Goal: Task Accomplishment & Management: Use online tool/utility

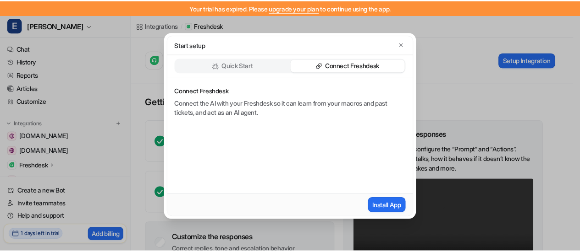
scroll to position [50, 0]
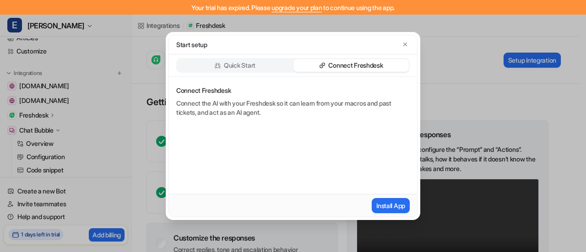
click at [371, 62] on p "Connect Freshdesk" at bounding box center [356, 65] width 55 height 9
click at [253, 72] on div "Quick Start Connect Freshdesk" at bounding box center [293, 65] width 234 height 15
click at [254, 58] on div "Quick Start Connect Freshdesk" at bounding box center [293, 66] width 248 height 22
click at [251, 61] on p "Quick Start" at bounding box center [240, 65] width 32 height 9
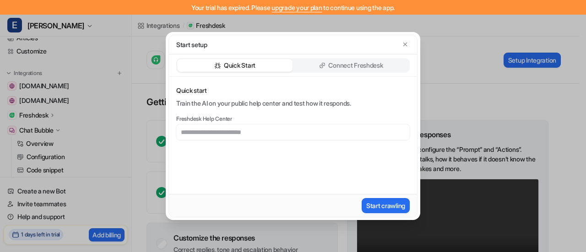
click at [332, 68] on p "Connect Freshdesk" at bounding box center [356, 65] width 55 height 9
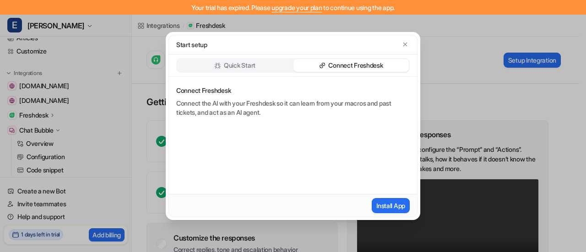
click at [209, 64] on div "Quick Start" at bounding box center [234, 65] width 115 height 13
click at [226, 62] on p "Quick Start" at bounding box center [240, 65] width 32 height 9
click at [250, 65] on p "Quick Start" at bounding box center [240, 65] width 32 height 9
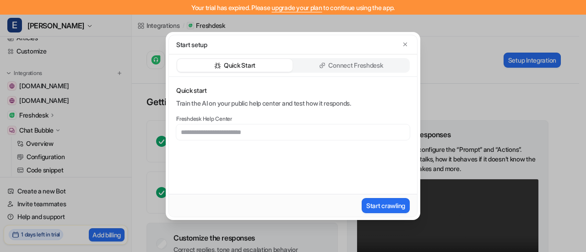
click at [247, 69] on p "Quick Start" at bounding box center [240, 65] width 32 height 9
click at [407, 44] on icon "button" at bounding box center [405, 44] width 6 height 6
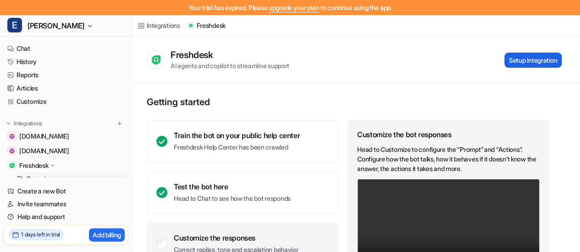
click at [522, 58] on button "Setup Integration" at bounding box center [532, 60] width 57 height 15
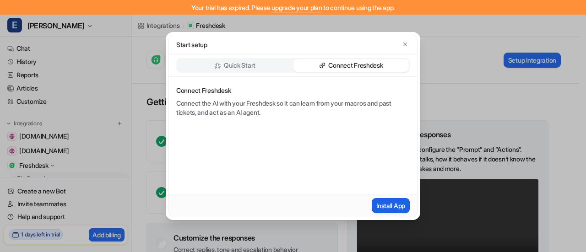
click at [392, 206] on button "Install App" at bounding box center [391, 205] width 38 height 15
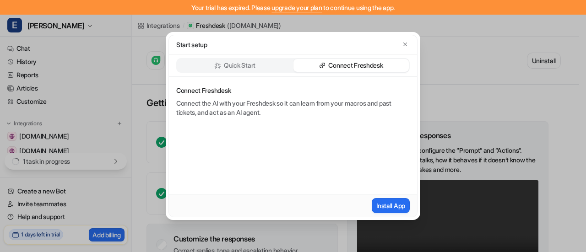
click at [359, 67] on p "Connect Freshdesk" at bounding box center [356, 65] width 55 height 9
click at [253, 71] on div "Quick Start" at bounding box center [234, 65] width 115 height 13
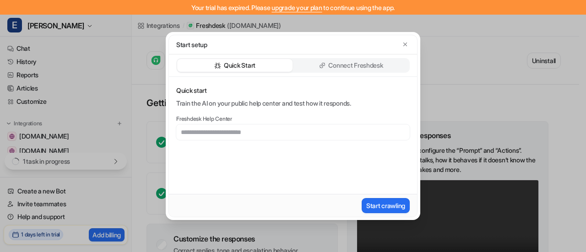
click at [356, 64] on p "Connect Freshdesk" at bounding box center [356, 65] width 55 height 9
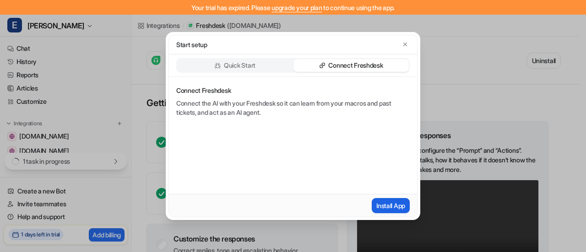
click at [396, 198] on button "Install App" at bounding box center [391, 205] width 38 height 15
click at [404, 46] on icon "button" at bounding box center [406, 45] width 4 height 4
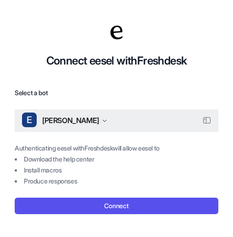
click at [63, 127] on button "E [PERSON_NAME]" at bounding box center [116, 121] width 203 height 22
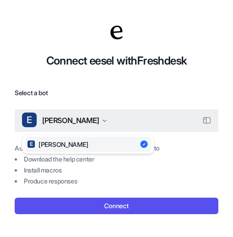
click at [63, 127] on button "E Eddy" at bounding box center [116, 121] width 203 height 22
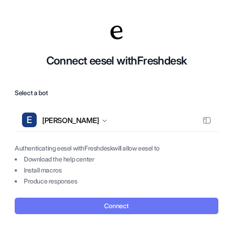
click at [107, 204] on button "Connect" at bounding box center [116, 206] width 203 height 16
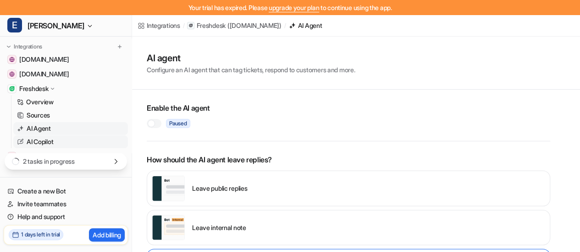
scroll to position [92, 0]
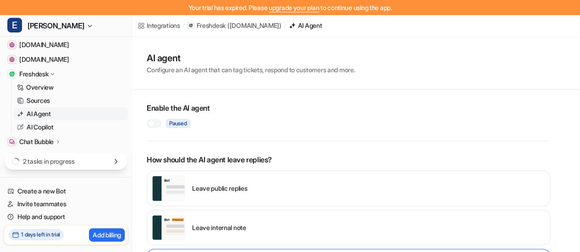
click at [73, 73] on div "Freshdesk" at bounding box center [66, 74] width 124 height 13
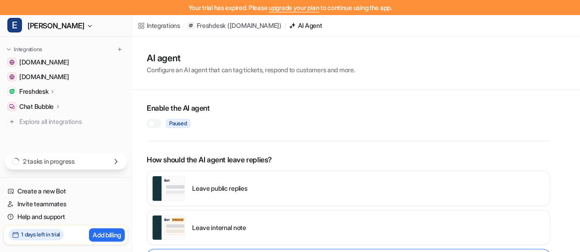
click at [56, 87] on div "Freshdesk" at bounding box center [37, 91] width 37 height 9
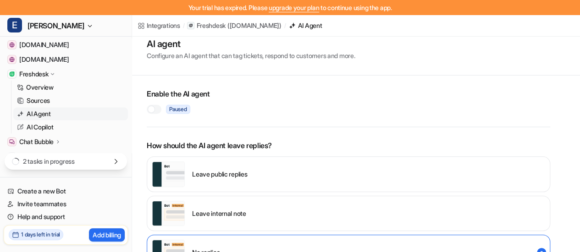
scroll to position [0, 0]
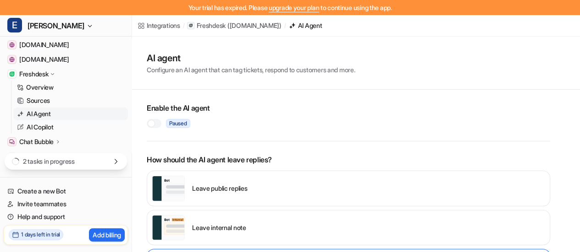
click at [239, 74] on p "Configure an AI agent that can tag tickets, respond to customers and more." at bounding box center [251, 70] width 208 height 10
click at [53, 99] on link "Sources" at bounding box center [70, 100] width 115 height 13
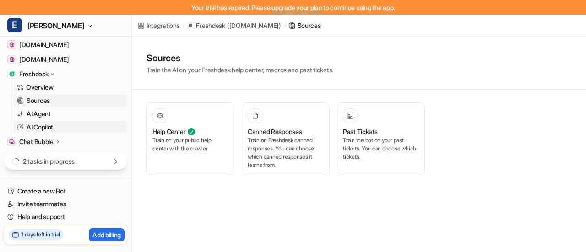
click at [59, 131] on link "AI Copilot" at bounding box center [70, 127] width 115 height 13
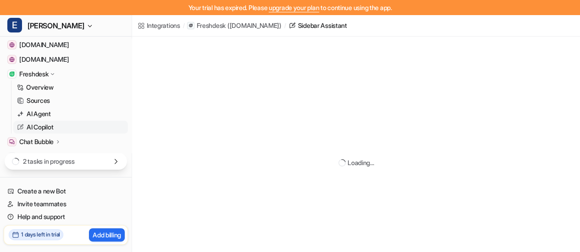
click at [52, 163] on p "2 tasks in progress" at bounding box center [49, 162] width 52 height 10
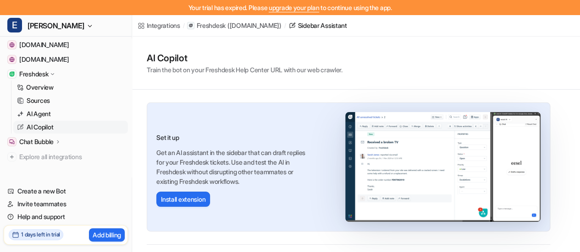
scroll to position [46, 0]
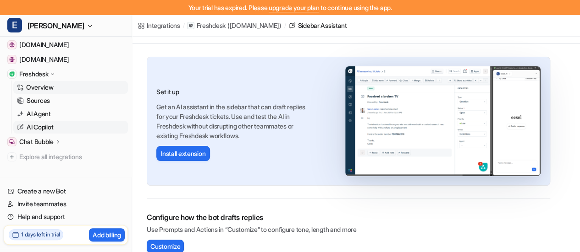
click at [50, 92] on link "Overview" at bounding box center [70, 87] width 115 height 13
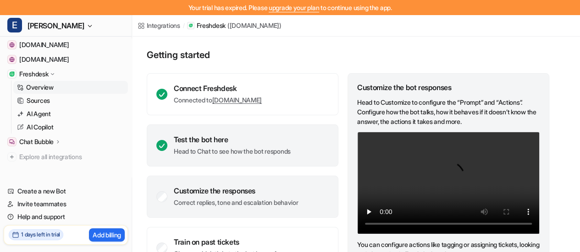
scroll to position [92, 0]
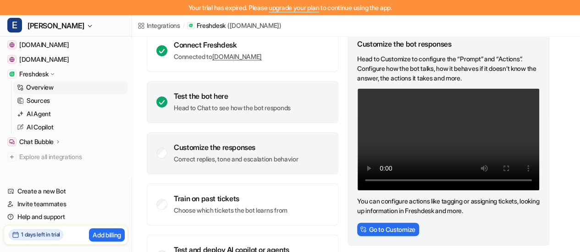
click at [238, 108] on p "Head to Chat to see how the bot responds" at bounding box center [232, 108] width 117 height 9
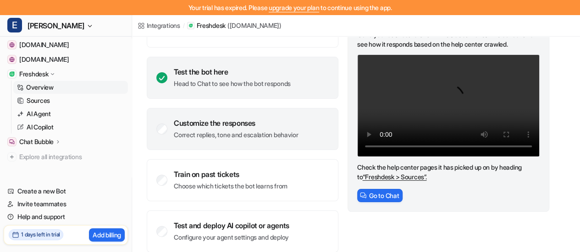
scroll to position [129, 0]
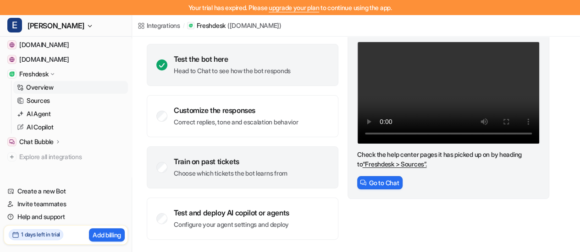
click at [258, 171] on p "Choose which tickets the bot learns from" at bounding box center [231, 173] width 114 height 9
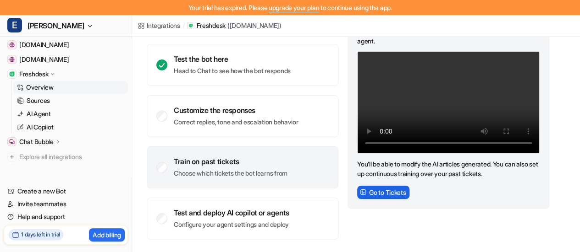
click at [405, 191] on button "Go to Tickets" at bounding box center [383, 192] width 52 height 13
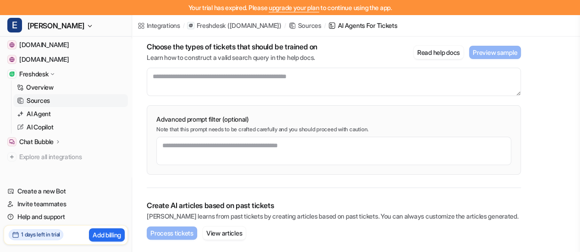
scroll to position [83, 0]
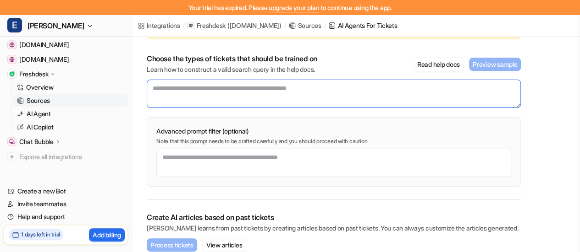
click at [248, 103] on textarea at bounding box center [334, 94] width 374 height 28
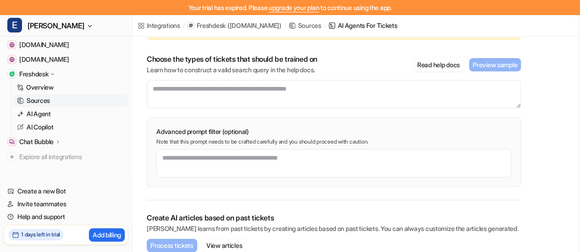
scroll to position [28, 0]
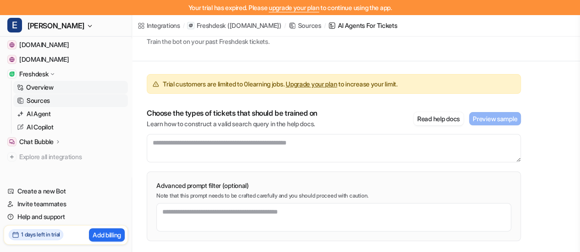
click at [54, 86] on link "Overview" at bounding box center [70, 87] width 115 height 13
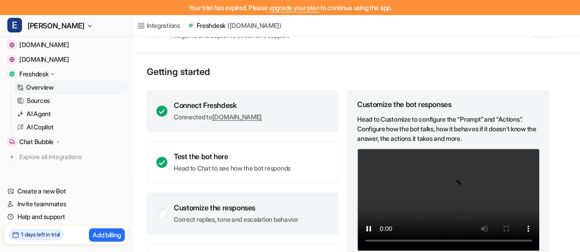
scroll to position [46, 0]
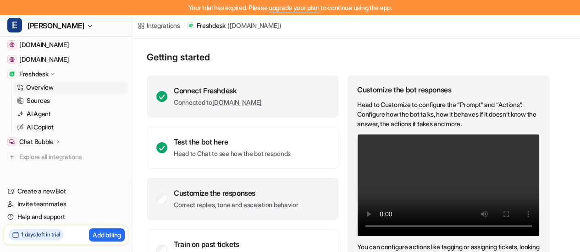
click at [195, 104] on p "Connected to kovai7208.freshdesk.com" at bounding box center [218, 102] width 88 height 9
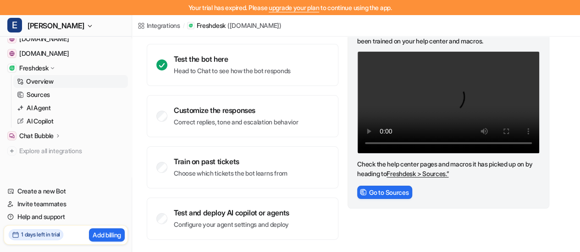
scroll to position [103, 0]
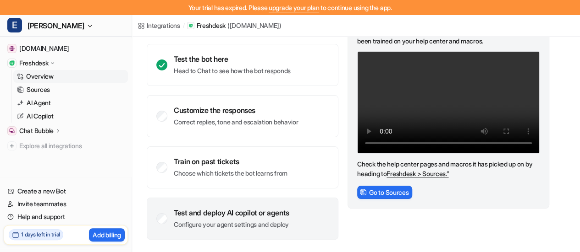
click at [277, 216] on div "Test and deploy AI copilot or agents" at bounding box center [231, 212] width 115 height 9
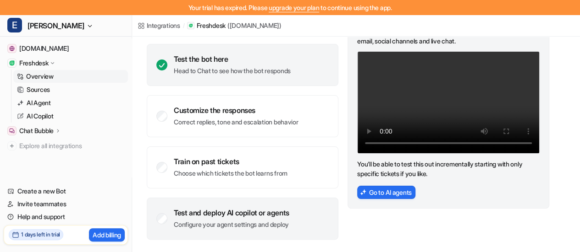
click at [247, 72] on p "Head to Chat to see how the bot responds" at bounding box center [232, 70] width 117 height 9
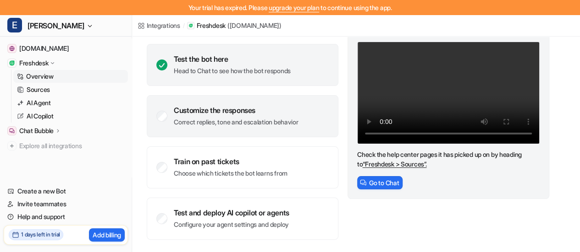
click at [255, 126] on p "Correct replies, tone and escalation behavior" at bounding box center [236, 122] width 124 height 9
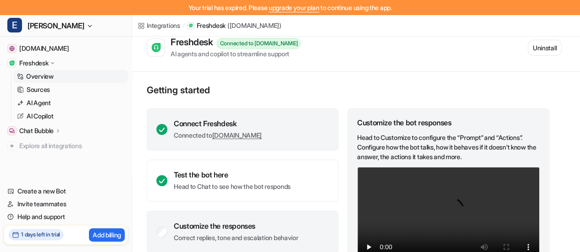
scroll to position [0, 0]
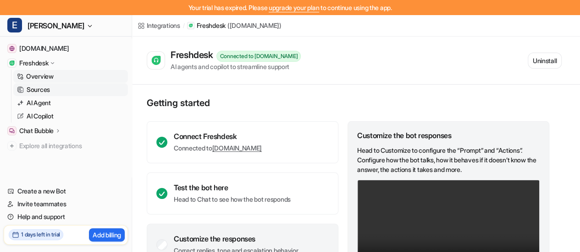
click at [42, 92] on p "Sources" at bounding box center [38, 89] width 23 height 9
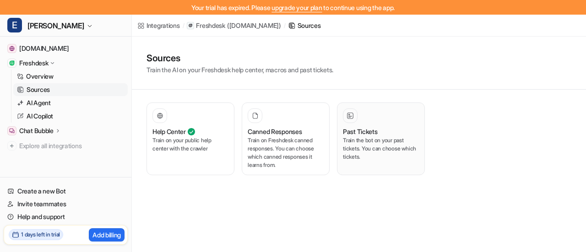
click at [380, 132] on div "Past Tickets" at bounding box center [381, 132] width 76 height 10
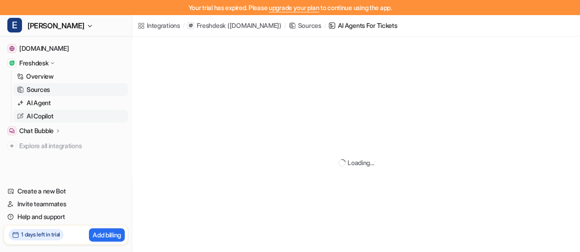
click at [78, 112] on link "AI Copilot" at bounding box center [70, 116] width 115 height 13
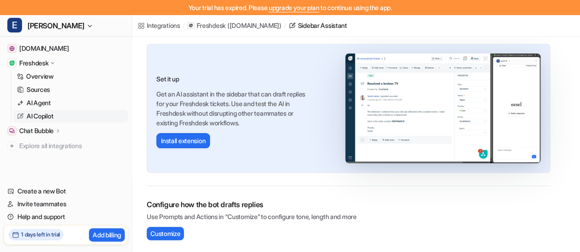
scroll to position [59, 0]
click at [64, 130] on div "Chat Bubble" at bounding box center [66, 131] width 124 height 13
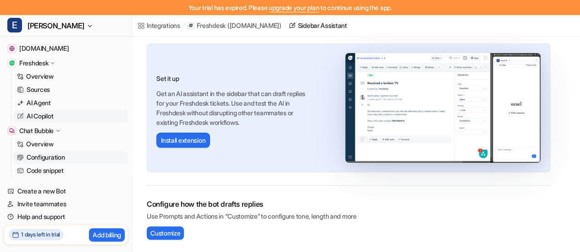
click at [80, 157] on link "Configuration" at bounding box center [70, 157] width 115 height 13
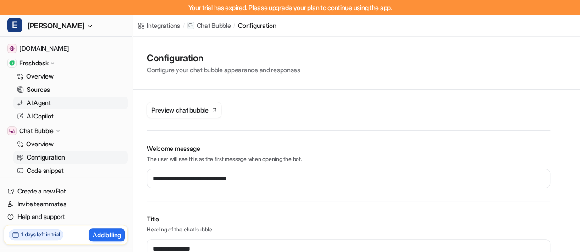
click at [47, 104] on p "AI Agent" at bounding box center [39, 103] width 24 height 9
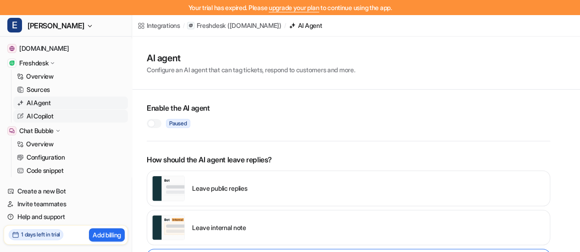
click at [49, 117] on p "AI Copilot" at bounding box center [40, 116] width 27 height 9
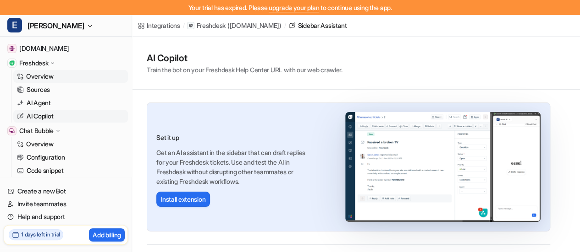
click at [55, 74] on link "Overview" at bounding box center [70, 76] width 115 height 13
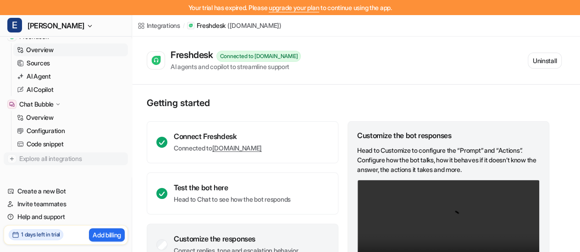
scroll to position [142, 0]
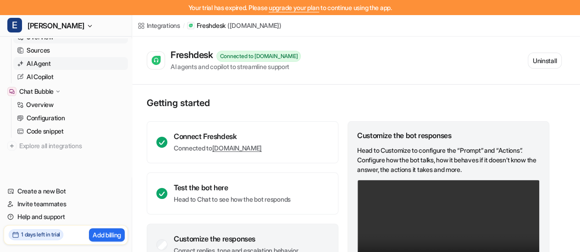
click at [50, 63] on p "AI Agent" at bounding box center [39, 63] width 24 height 9
click at [52, 50] on link "Sources" at bounding box center [70, 50] width 115 height 13
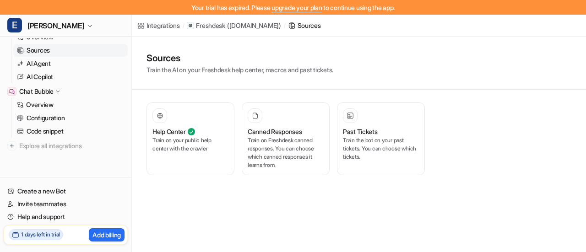
click at [299, 64] on div "Sources Train the AI on your Freshdesk help center, macros and past tickets. He…" at bounding box center [359, 113] width 455 height 152
click at [166, 26] on div "Integrations" at bounding box center [163, 26] width 33 height 10
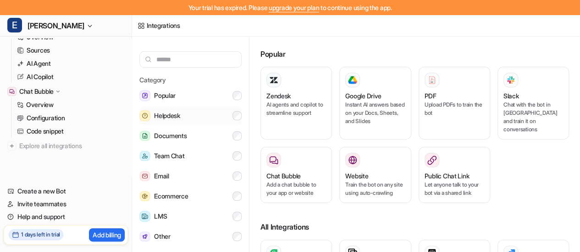
click at [188, 112] on button "Helpdesk" at bounding box center [190, 116] width 102 height 18
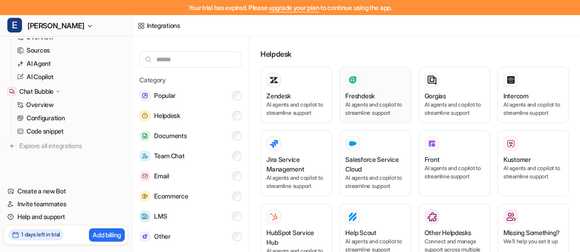
click at [377, 98] on div "Freshdesk" at bounding box center [375, 96] width 60 height 10
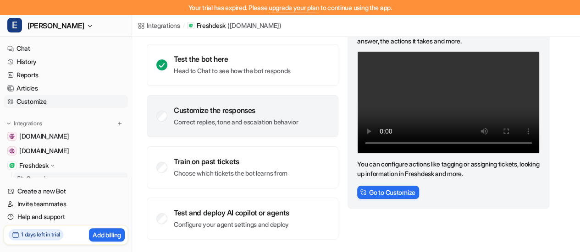
click at [42, 101] on link "Customize" at bounding box center [66, 101] width 124 height 13
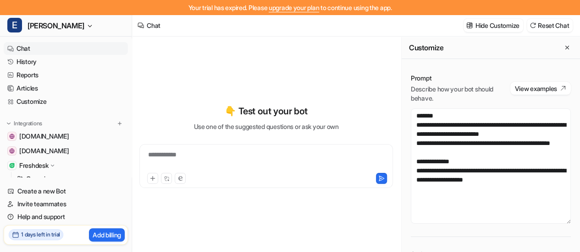
click at [56, 164] on icon at bounding box center [52, 166] width 7 height 6
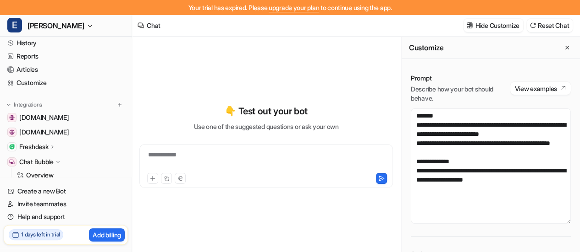
scroll to position [46, 0]
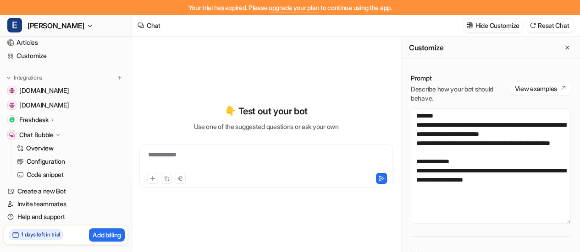
click at [44, 118] on p "Freshdesk" at bounding box center [33, 119] width 29 height 9
click at [50, 135] on p "Overview" at bounding box center [39, 133] width 27 height 9
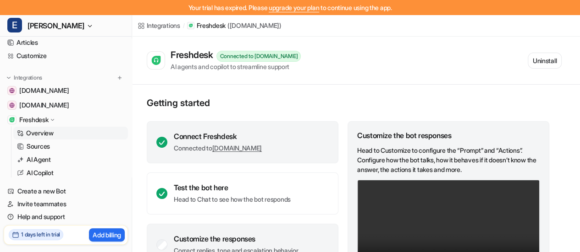
click at [197, 139] on div "Connect Freshdesk" at bounding box center [218, 136] width 88 height 9
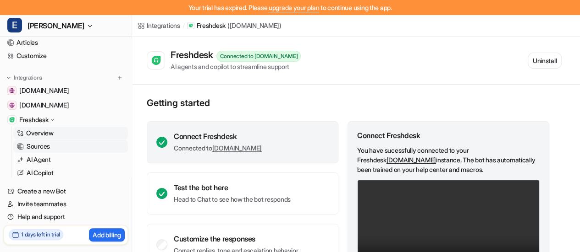
click at [71, 141] on link "Sources" at bounding box center [70, 146] width 115 height 13
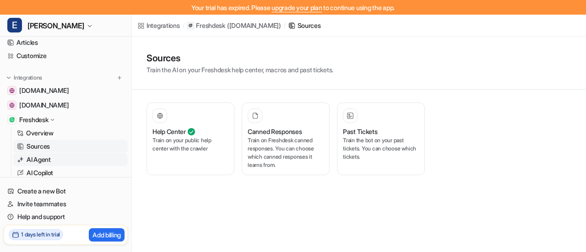
click at [49, 154] on link "AI Agent" at bounding box center [70, 159] width 115 height 13
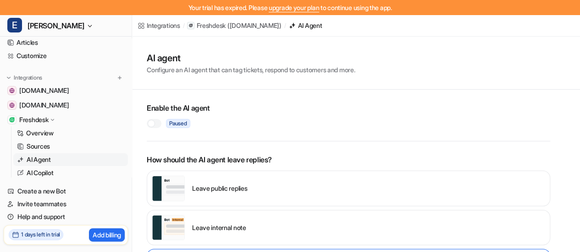
click at [159, 124] on div at bounding box center [154, 123] width 15 height 9
click at [246, 119] on div "Enable the AI agent Live" at bounding box center [348, 120] width 403 height 43
click at [299, 77] on div "AI agent Configure an AI agent that can tag tickets, respond to customers and m…" at bounding box center [356, 63] width 448 height 53
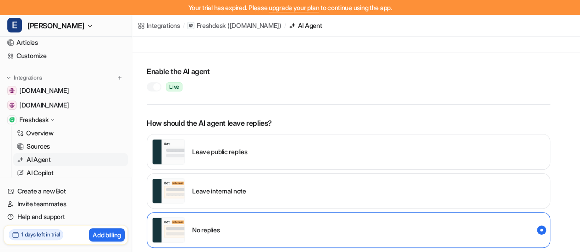
scroll to position [229, 0]
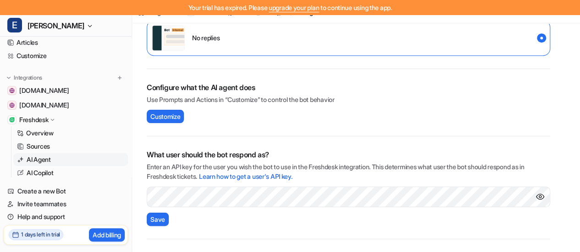
click at [235, 218] on div "What user should the bot respond as? Enter an API key for the user you wish the…" at bounding box center [348, 188] width 403 height 103
click at [164, 221] on span "Save" at bounding box center [157, 220] width 15 height 10
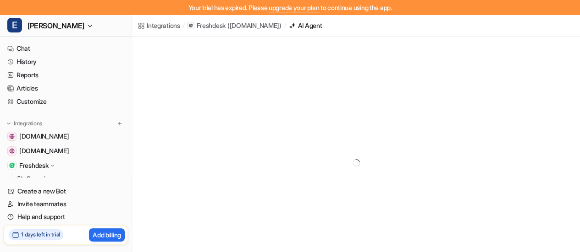
click at [48, 161] on p "Freshdesk" at bounding box center [33, 165] width 29 height 9
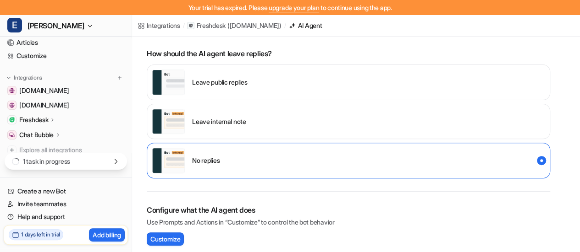
scroll to position [98, 0]
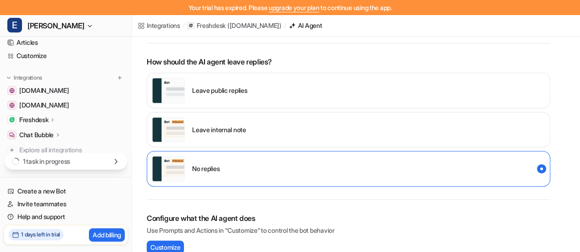
click at [234, 126] on p "Leave internal note" at bounding box center [219, 130] width 54 height 10
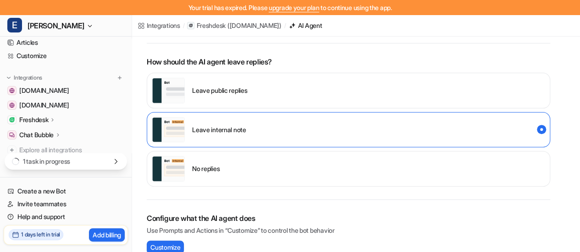
click at [538, 131] on div "Leave internal note" at bounding box center [348, 130] width 403 height 36
click at [267, 88] on div "Leave public replies" at bounding box center [348, 91] width 403 height 36
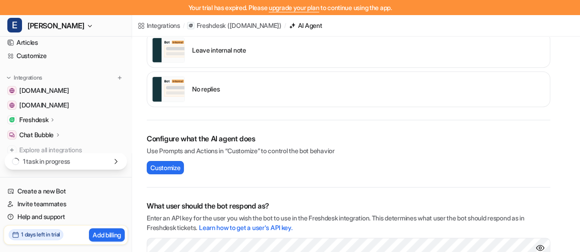
scroll to position [281, 0]
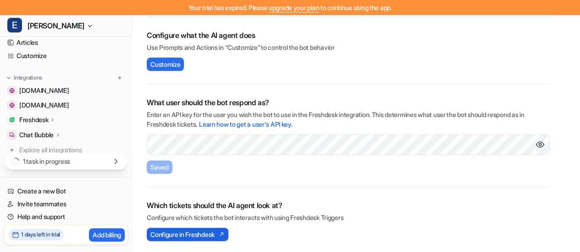
click at [222, 231] on img at bounding box center [219, 234] width 9 height 6
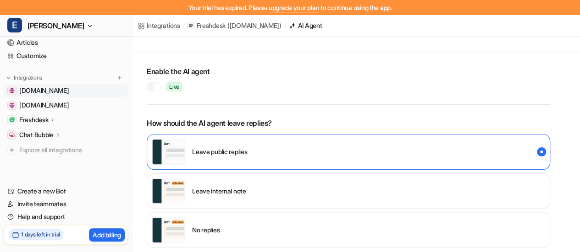
scroll to position [98, 0]
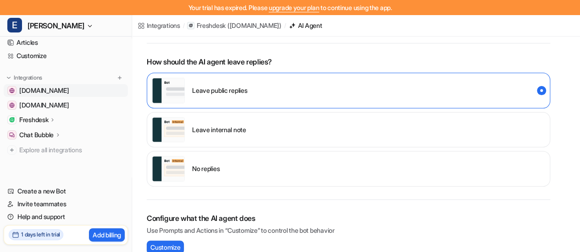
click at [65, 86] on span "[DOMAIN_NAME]" at bounding box center [43, 90] width 49 height 9
click at [45, 119] on p "Freshdesk" at bounding box center [33, 119] width 29 height 9
click at [53, 171] on p "AI Copilot" at bounding box center [40, 173] width 27 height 9
click at [60, 160] on link "AI Agent" at bounding box center [70, 159] width 115 height 13
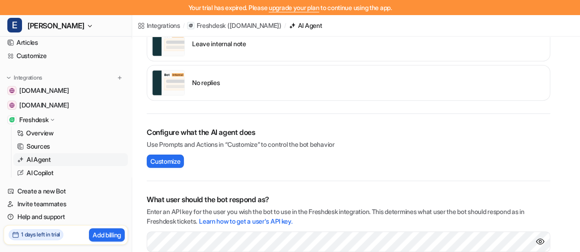
scroll to position [229, 0]
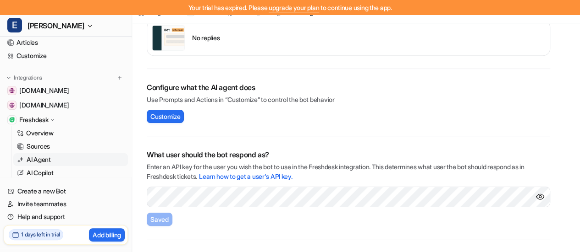
click at [55, 160] on link "AI Agent" at bounding box center [70, 159] width 115 height 13
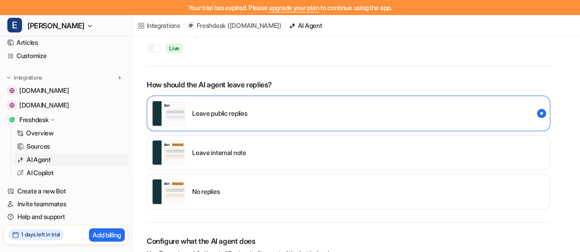
scroll to position [183, 0]
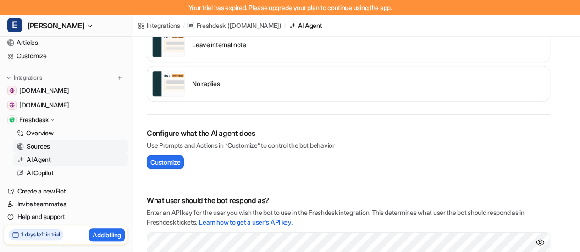
click at [50, 146] on link "Sources" at bounding box center [70, 146] width 115 height 13
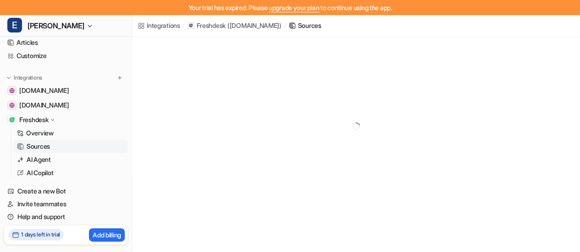
click at [50, 143] on p "Sources" at bounding box center [38, 146] width 23 height 9
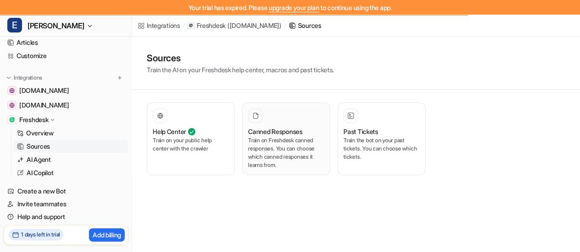
scroll to position [0, 0]
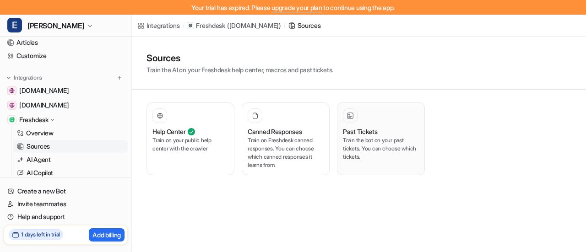
click at [381, 131] on div "Past Tickets" at bounding box center [381, 132] width 76 height 10
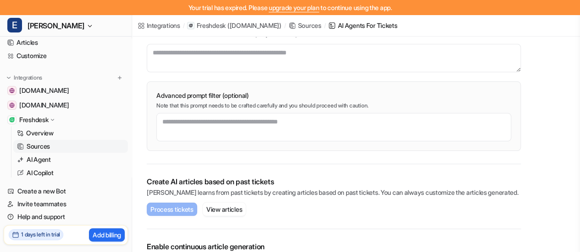
scroll to position [166, 0]
